Goal: Check status: Check status

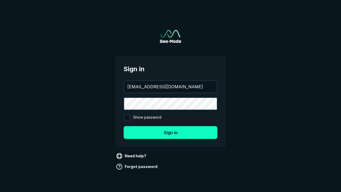
click at [170, 132] on button "Sign in" at bounding box center [171, 132] width 94 height 13
